Goal: Task Accomplishment & Management: Manage account settings

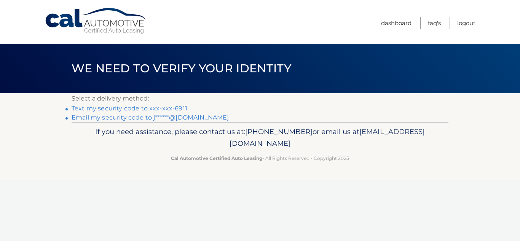
click at [140, 107] on link "Text my security code to xxx-xxx-6911" at bounding box center [130, 108] width 116 height 7
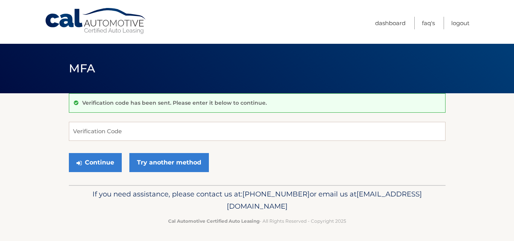
drag, startPoint x: 111, startPoint y: 132, endPoint x: 29, endPoint y: 160, distance: 87.2
click at [29, 160] on section "Verification code has been sent. Please enter it below to continue. Verificatio…" at bounding box center [257, 139] width 514 height 92
click at [78, 132] on input "Verification Code" at bounding box center [257, 131] width 377 height 19
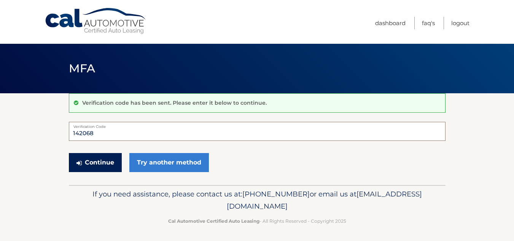
type input "142068"
click at [88, 160] on button "Continue" at bounding box center [95, 162] width 53 height 19
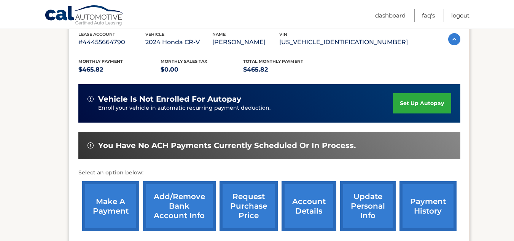
scroll to position [137, 0]
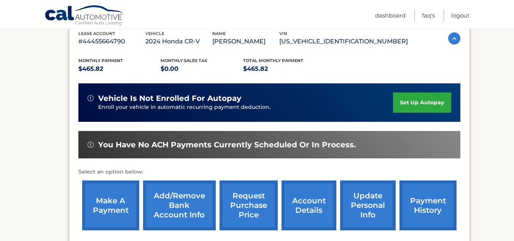
click at [99, 201] on link "make a payment" at bounding box center [110, 205] width 57 height 50
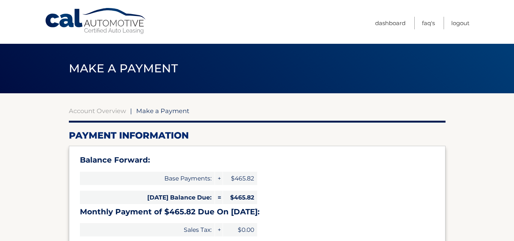
select select "MzBiMGM3OWYtZmRiYS00NTQ1LWI1ZTgtMzlhYzE2ZTIyMmQy"
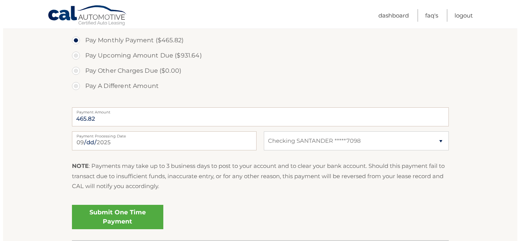
scroll to position [280, 0]
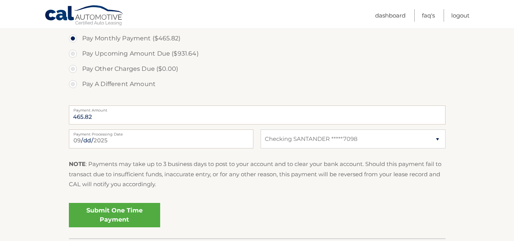
click at [117, 216] on link "Submit One Time Payment" at bounding box center [114, 215] width 91 height 24
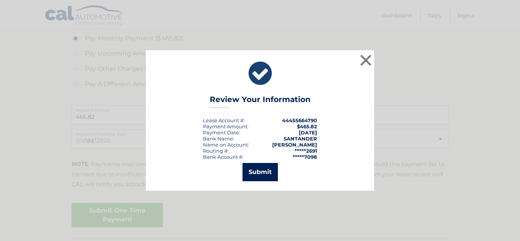
click at [266, 167] on button "Submit" at bounding box center [259, 172] width 35 height 18
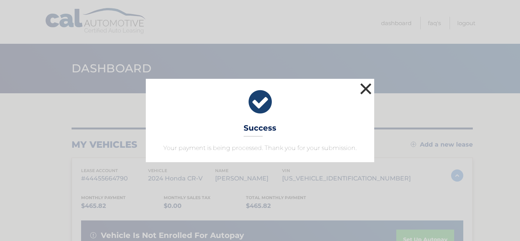
click at [364, 88] on button "×" at bounding box center [365, 88] width 15 height 15
